Goal: Check status: Check status

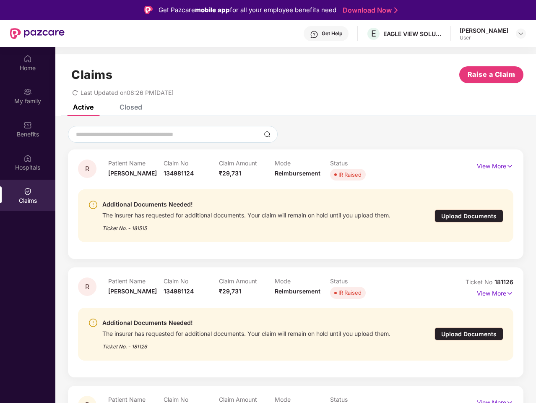
click at [268, 201] on div "Additional Documents Needed!" at bounding box center [246, 204] width 288 height 10
click at [322, 34] on div "Get Help" at bounding box center [332, 33] width 21 height 7
click at [521, 34] on img at bounding box center [520, 33] width 7 height 7
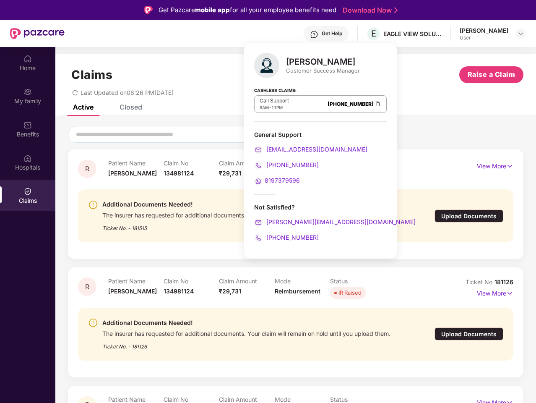
click at [28, 62] on img at bounding box center [27, 59] width 8 height 8
